Goal: Navigation & Orientation: Find specific page/section

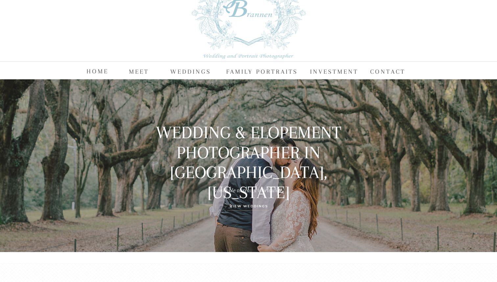
scroll to position [32, 0]
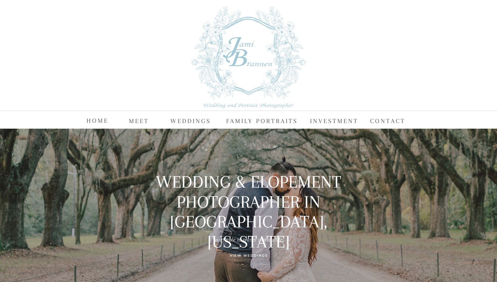
scroll to position [6, 0]
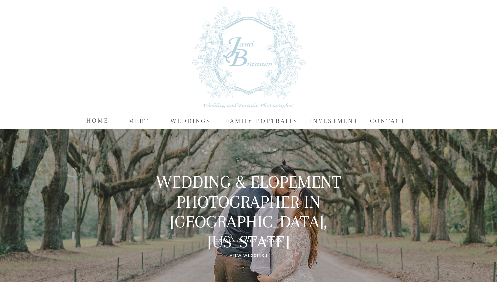
scroll to position [6, 0]
